Goal: Task Accomplishment & Management: Use online tool/utility

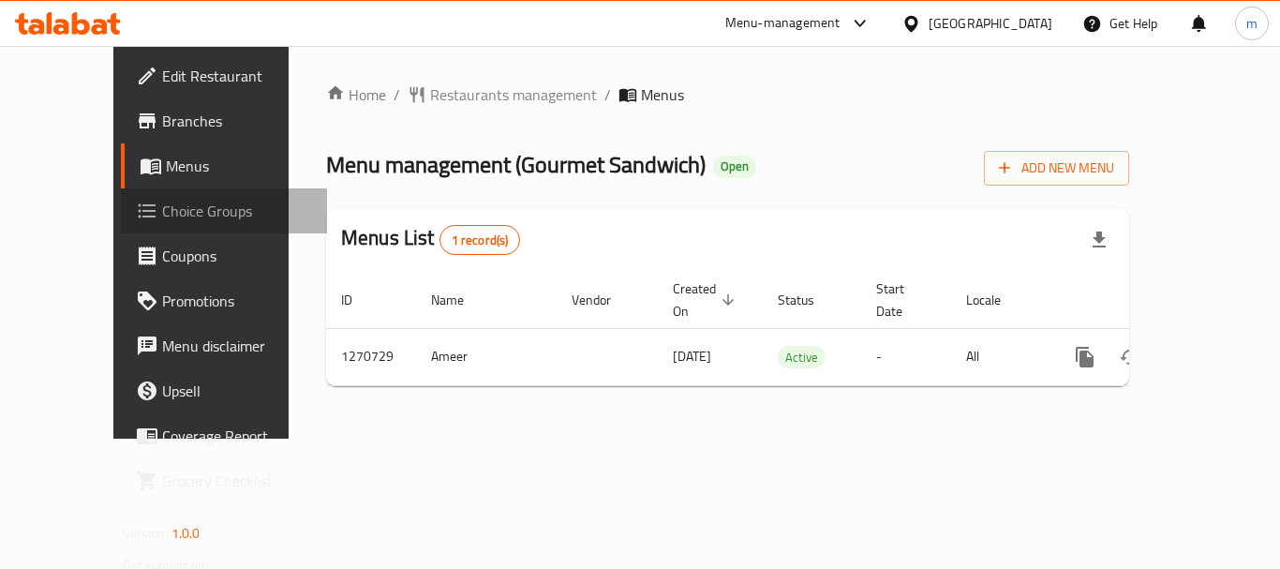
click at [162, 217] on span "Choice Groups" at bounding box center [237, 211] width 150 height 22
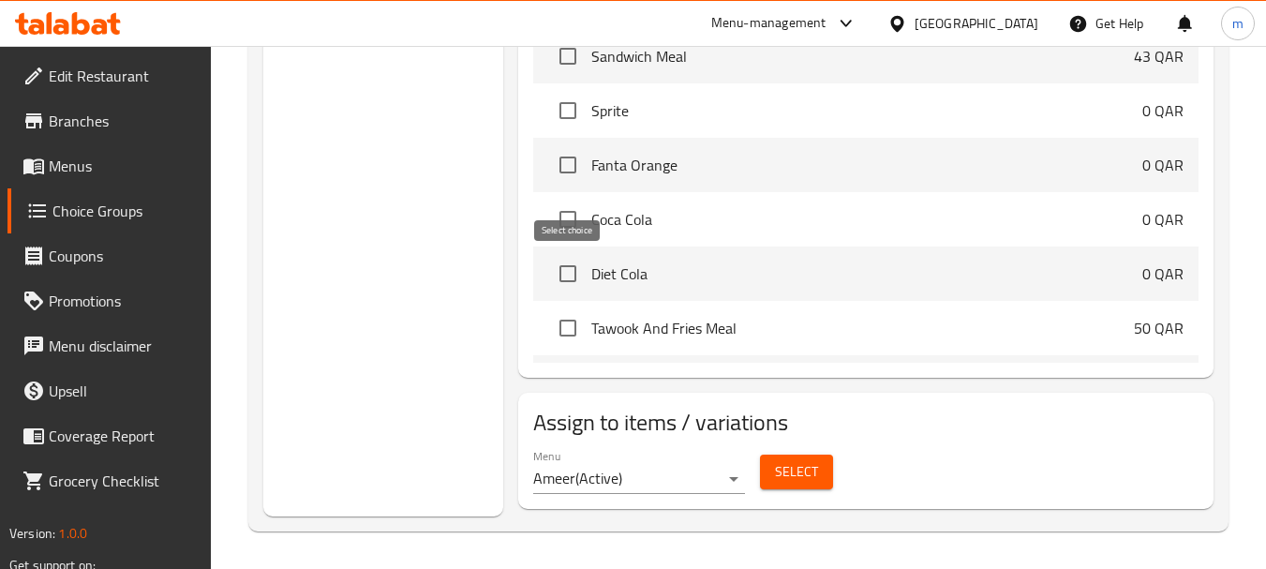
scroll to position [738, 0]
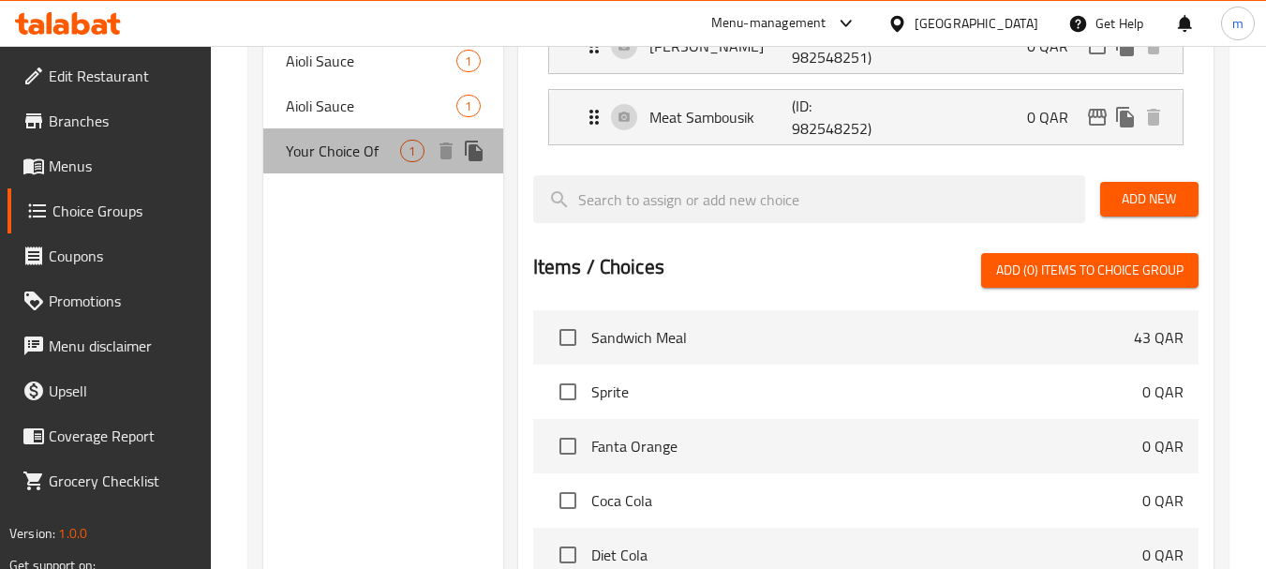
click at [348, 160] on span "Your Choice Of" at bounding box center [343, 151] width 114 height 22
type input "Your Choice Of"
type input "إختيارك من"
type input "0"
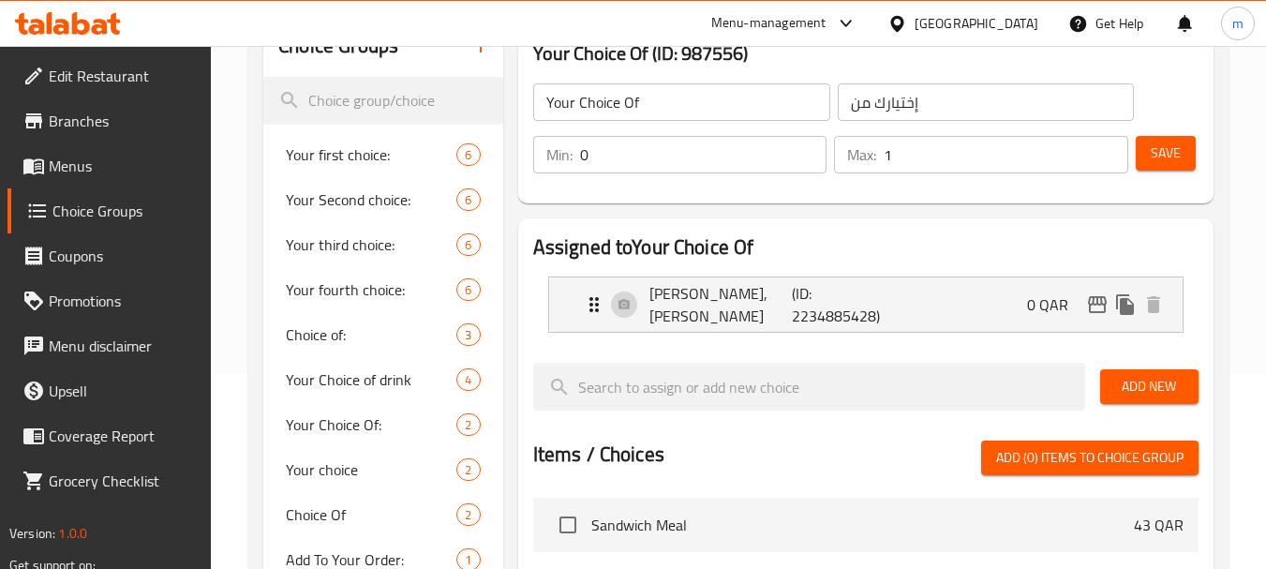
scroll to position [101, 0]
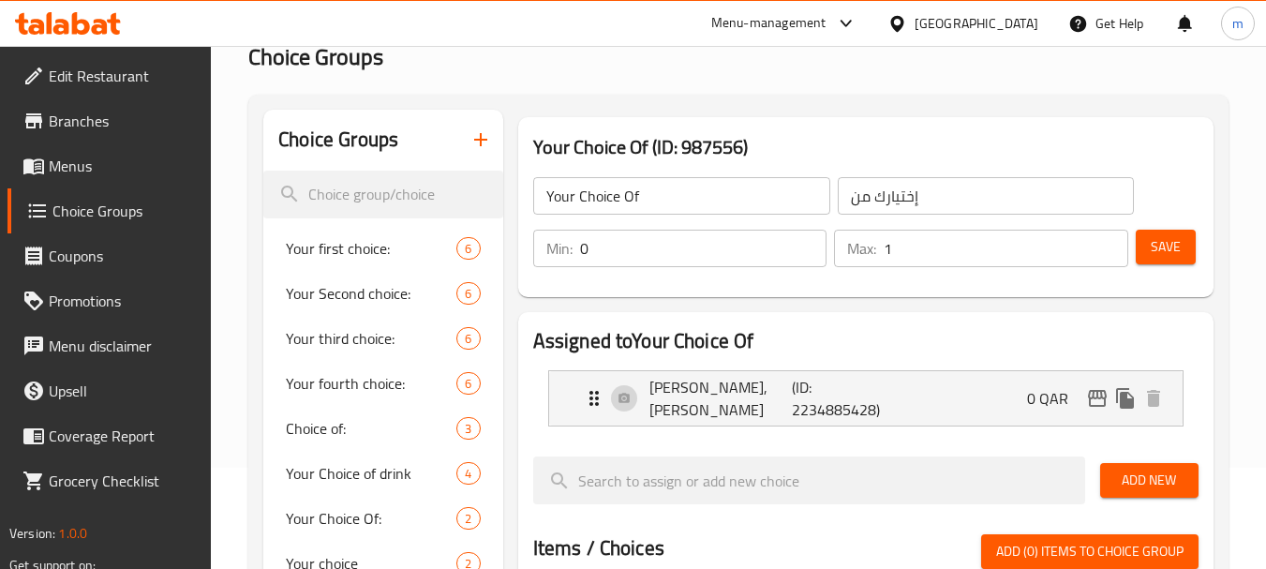
click at [440, 63] on h2 "Choice Groups" at bounding box center [738, 57] width 980 height 30
click at [91, 28] on icon at bounding box center [68, 23] width 106 height 22
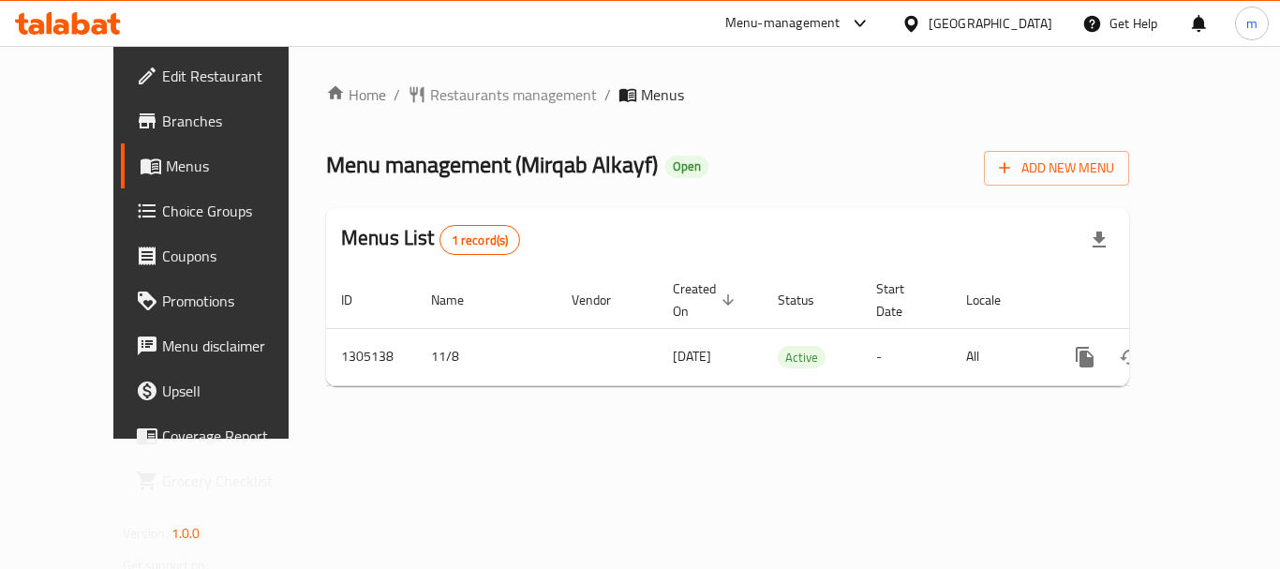
click at [162, 206] on span "Choice Groups" at bounding box center [237, 211] width 150 height 22
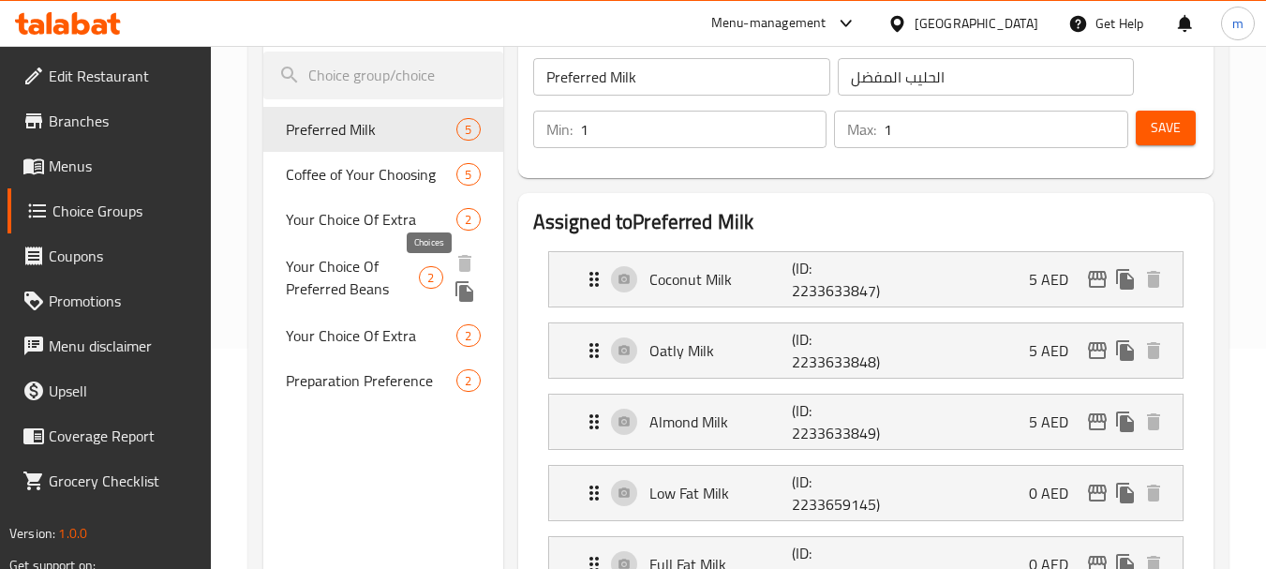
scroll to position [187, 0]
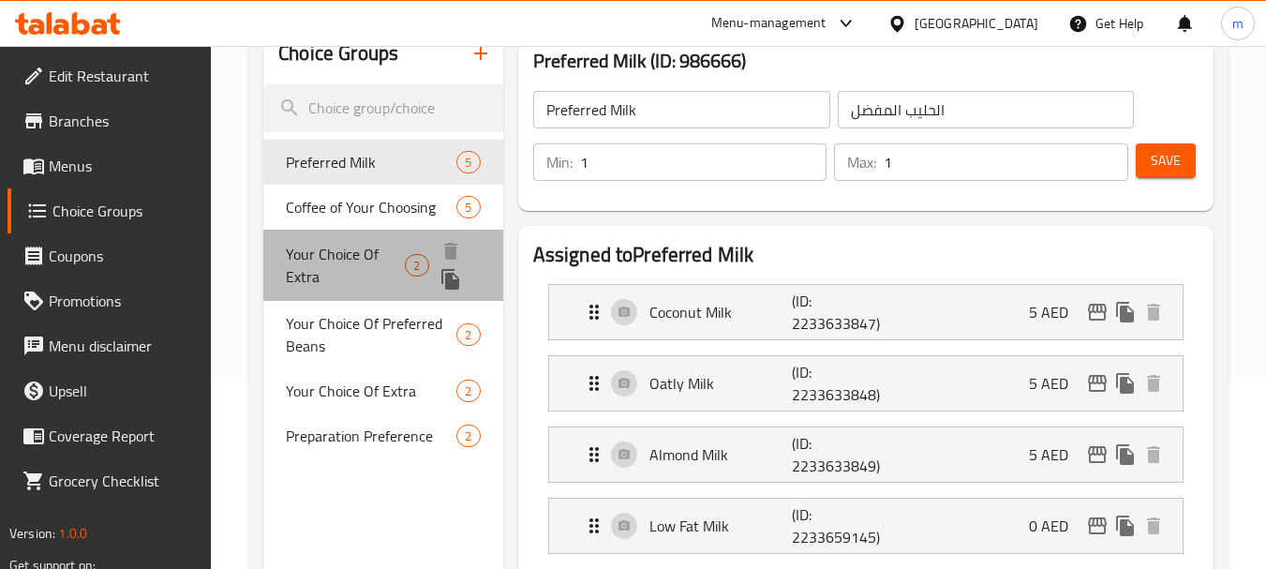
click at [346, 270] on span "Your Choice Of Extra" at bounding box center [345, 265] width 119 height 45
type input "Your Choice Of Extra"
type input "اختيارك من إكسترا"
type input "0"
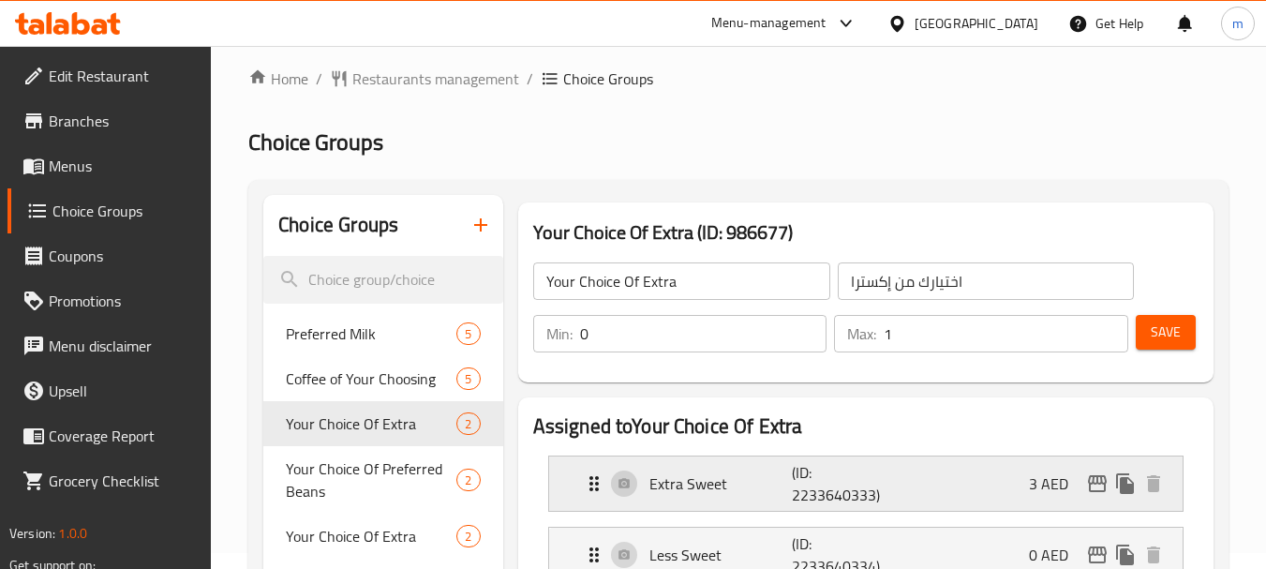
scroll to position [0, 0]
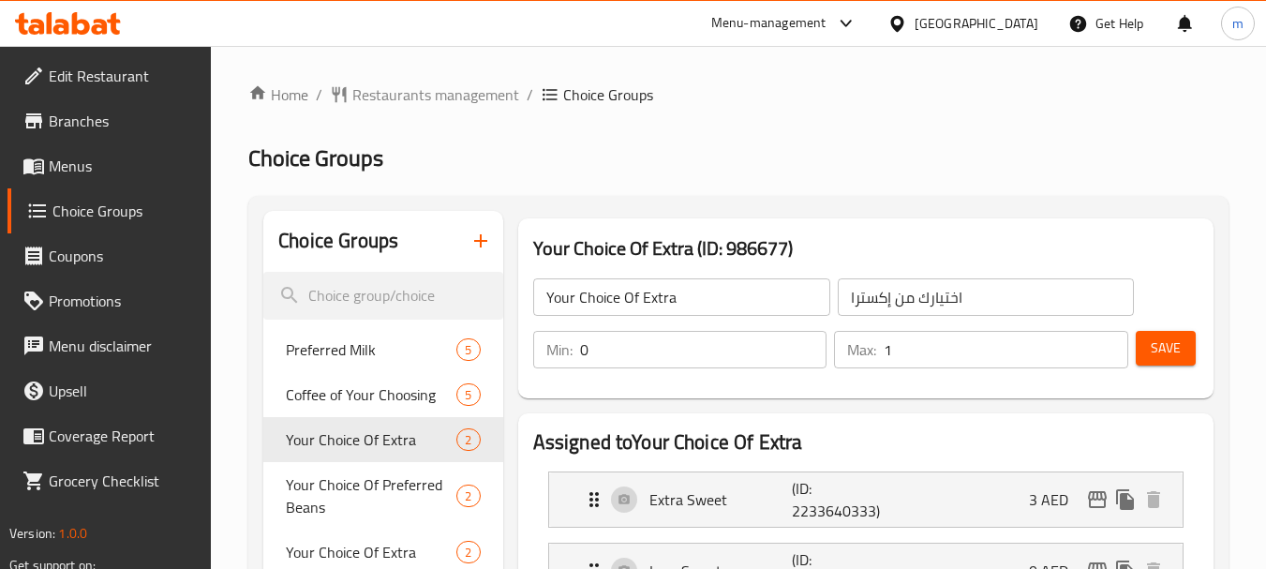
click at [70, 9] on div at bounding box center [68, 23] width 136 height 37
click at [70, 10] on div at bounding box center [68, 23] width 136 height 37
click at [105, 45] on div "Menu-management United Arab Emirates Get Help m" at bounding box center [633, 23] width 1266 height 45
click at [82, 25] on icon at bounding box center [68, 23] width 106 height 22
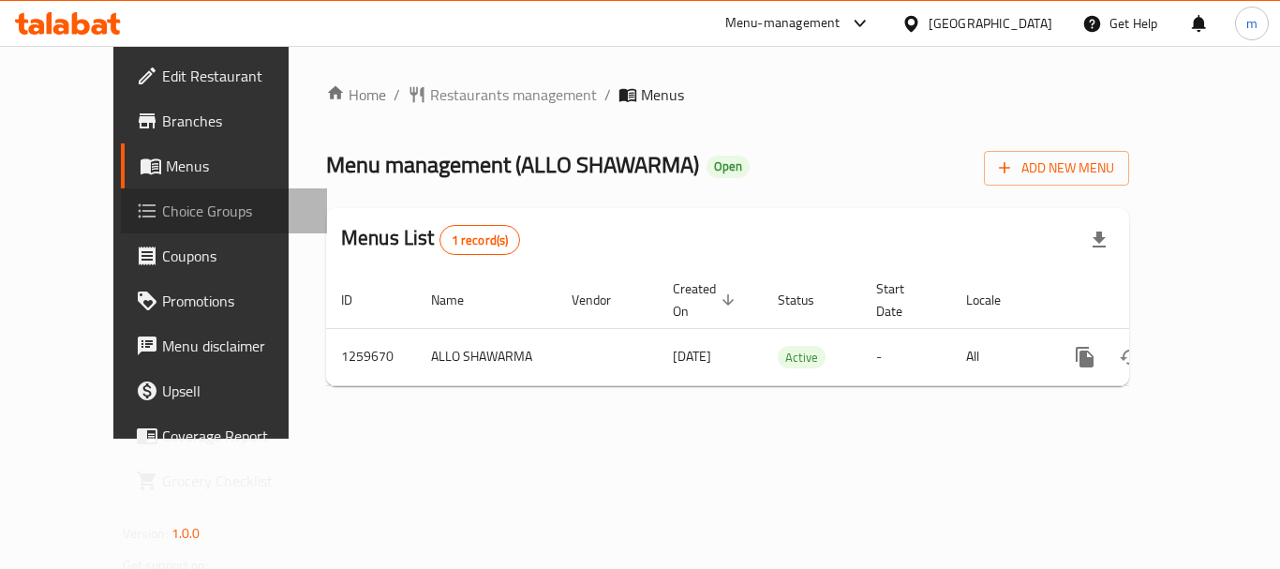
click at [162, 208] on span "Choice Groups" at bounding box center [237, 211] width 150 height 22
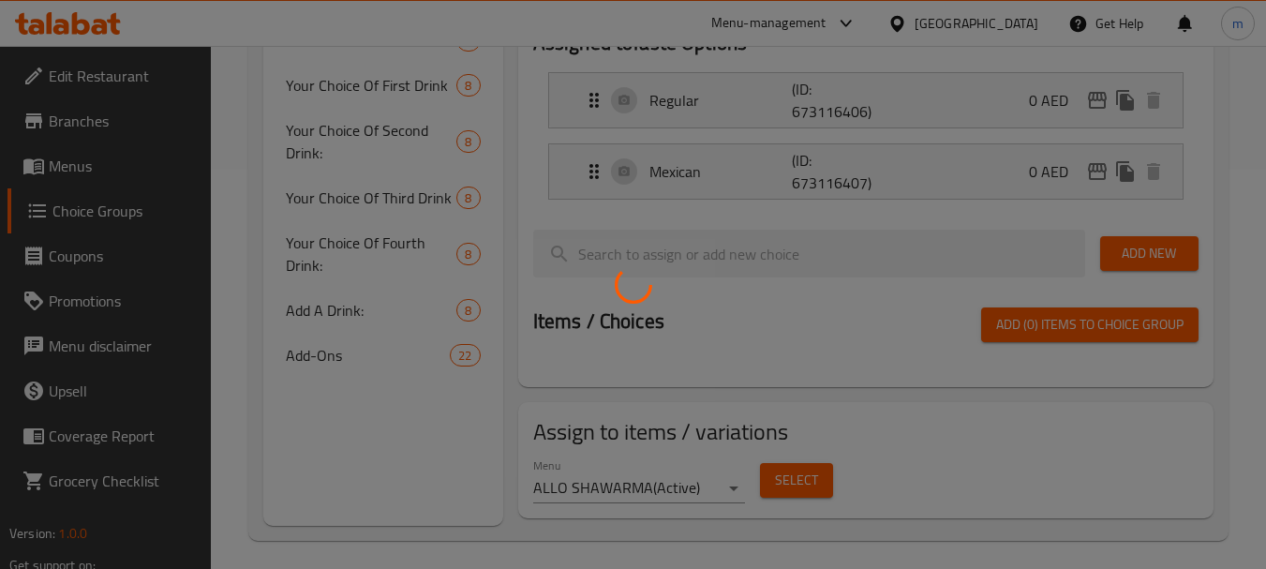
scroll to position [409, 0]
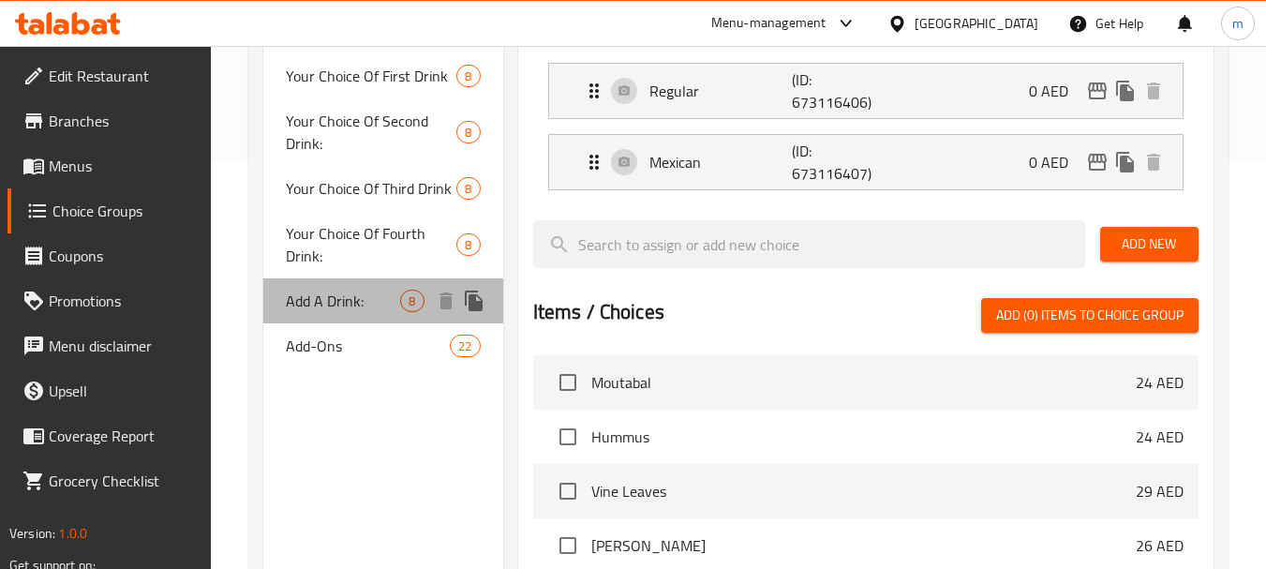
click at [317, 308] on span "Add A Drink:" at bounding box center [343, 301] width 114 height 22
type input "Add A Drink:"
type input "أضف مشروبًا:"
type input "0"
type input "8"
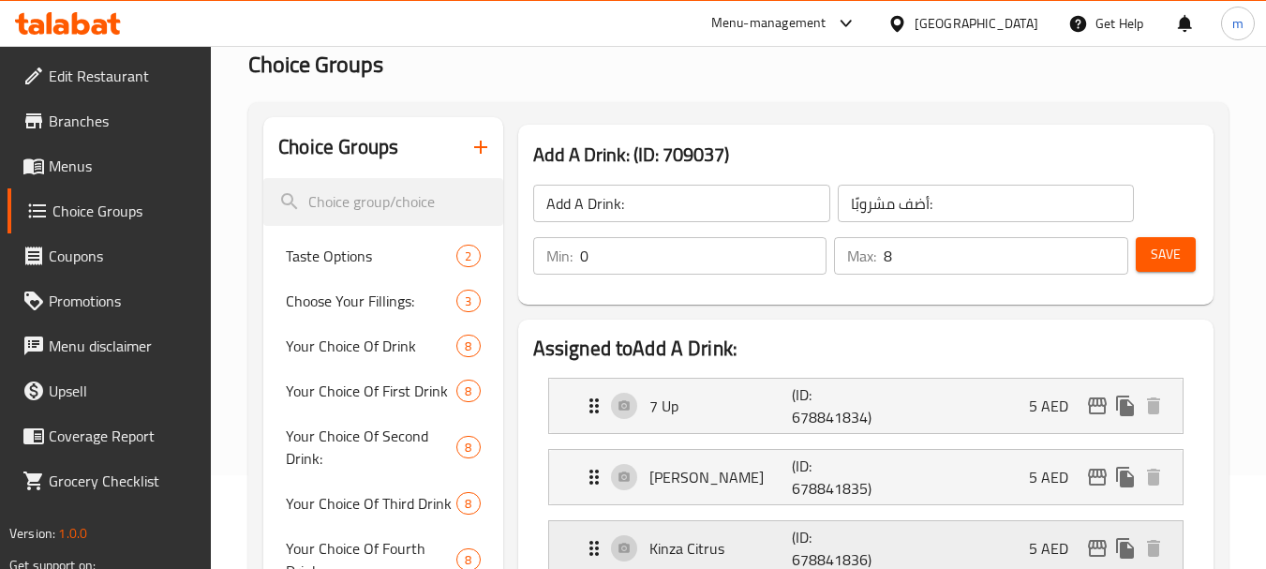
scroll to position [0, 0]
